Goal: Information Seeking & Learning: Understand process/instructions

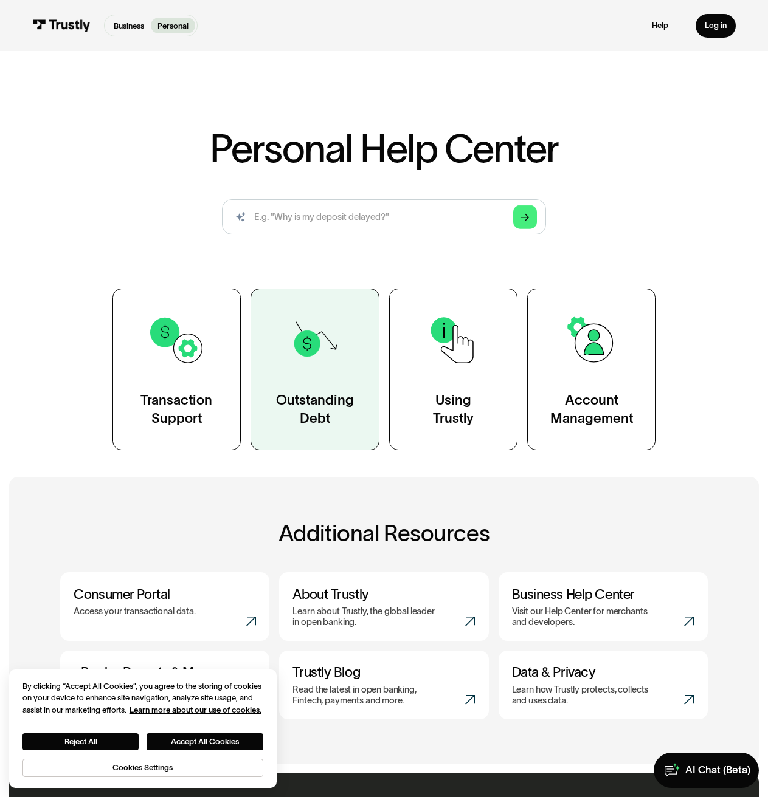
click at [309, 328] on img at bounding box center [315, 340] width 58 height 58
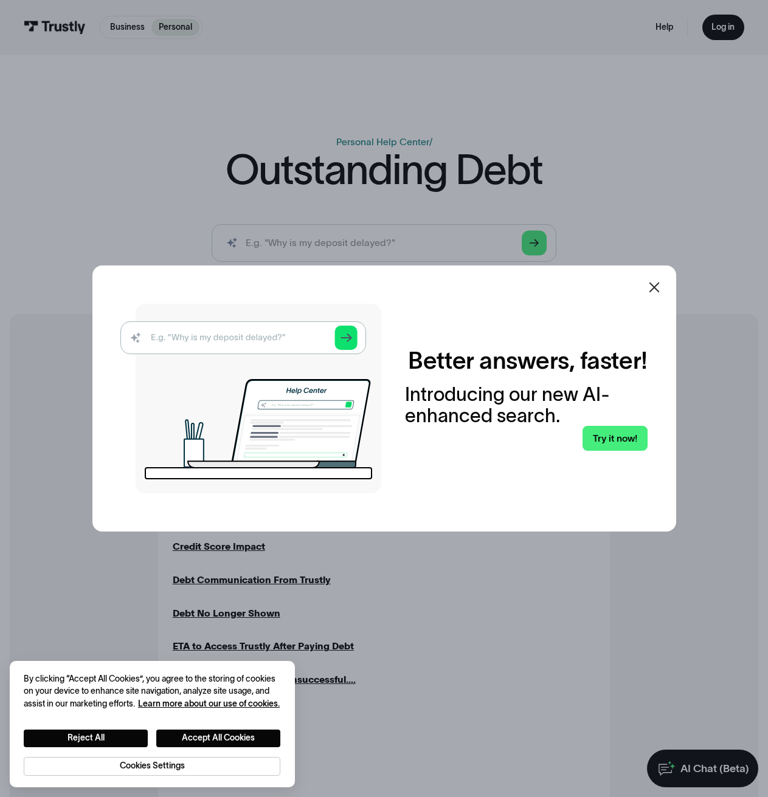
click at [655, 283] on icon at bounding box center [654, 287] width 15 height 15
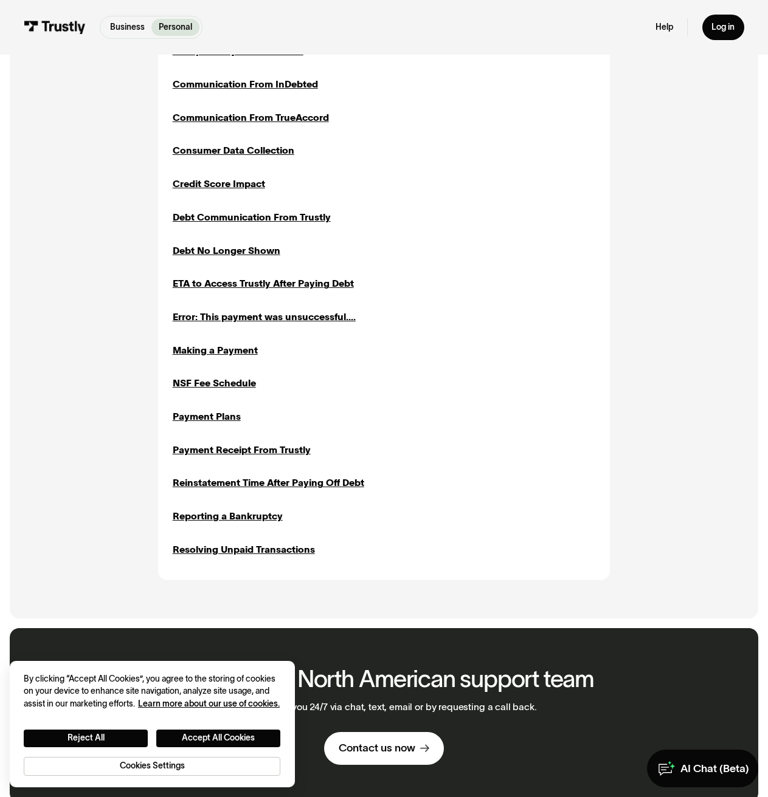
scroll to position [365, 0]
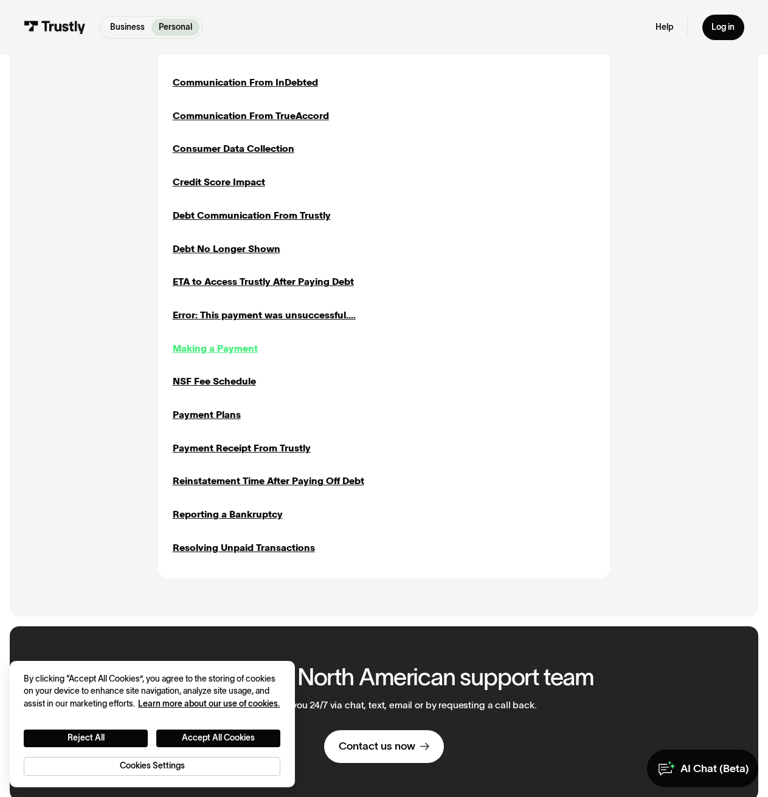
click at [233, 349] on div "Making a Payment" at bounding box center [215, 349] width 85 height 14
